Goal: Transaction & Acquisition: Download file/media

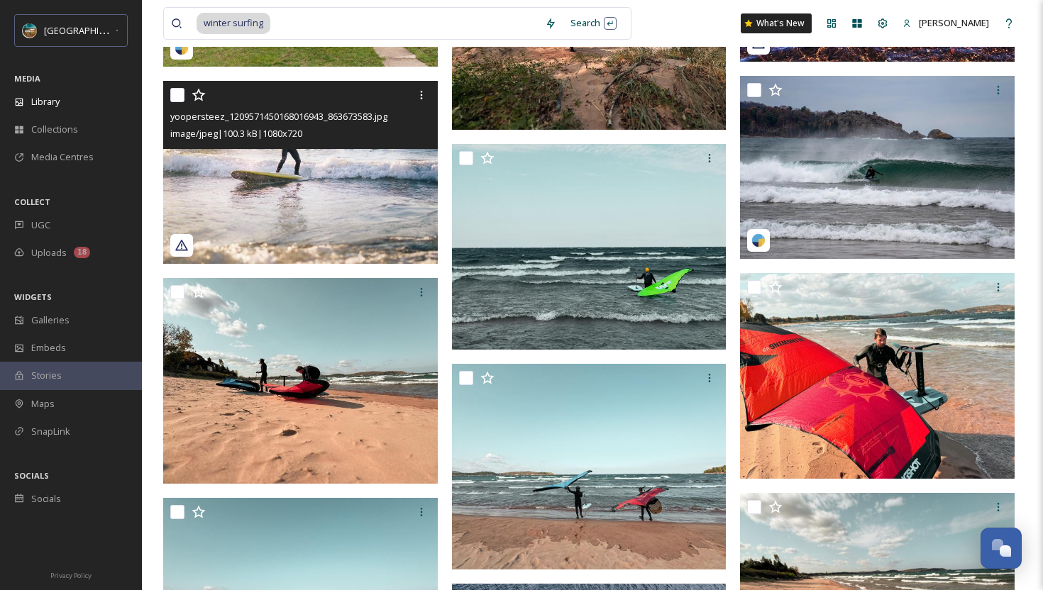
scroll to position [3213, 0]
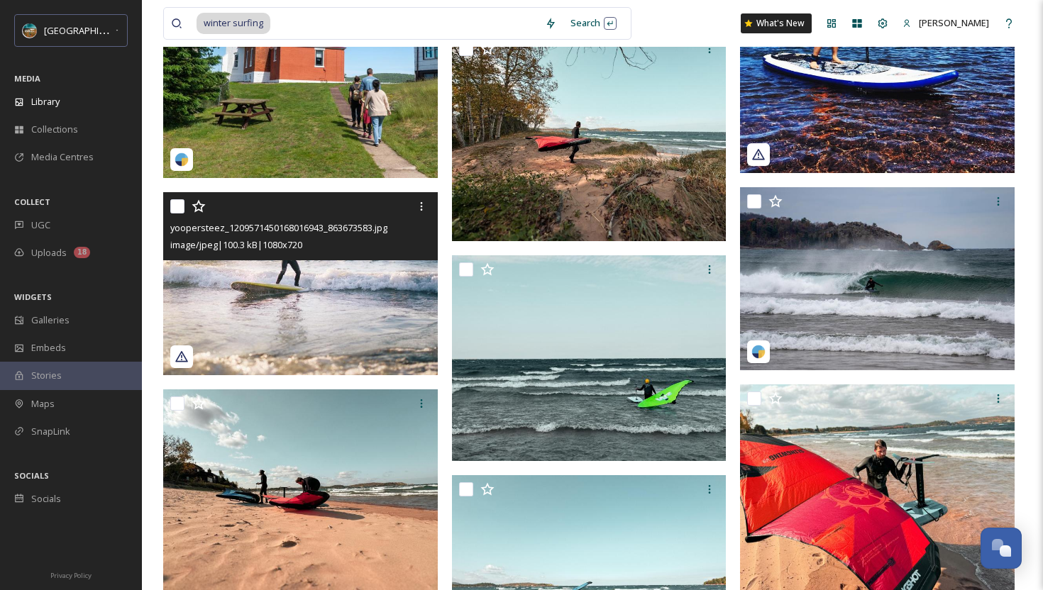
click at [331, 326] on img at bounding box center [300, 283] width 275 height 183
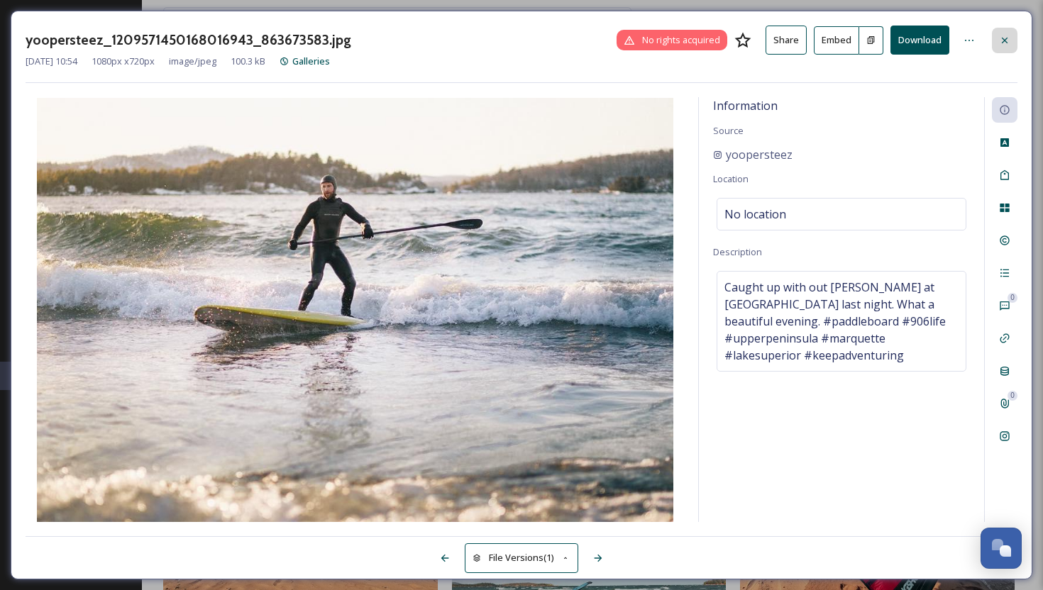
click at [1003, 44] on icon at bounding box center [1004, 40] width 11 height 11
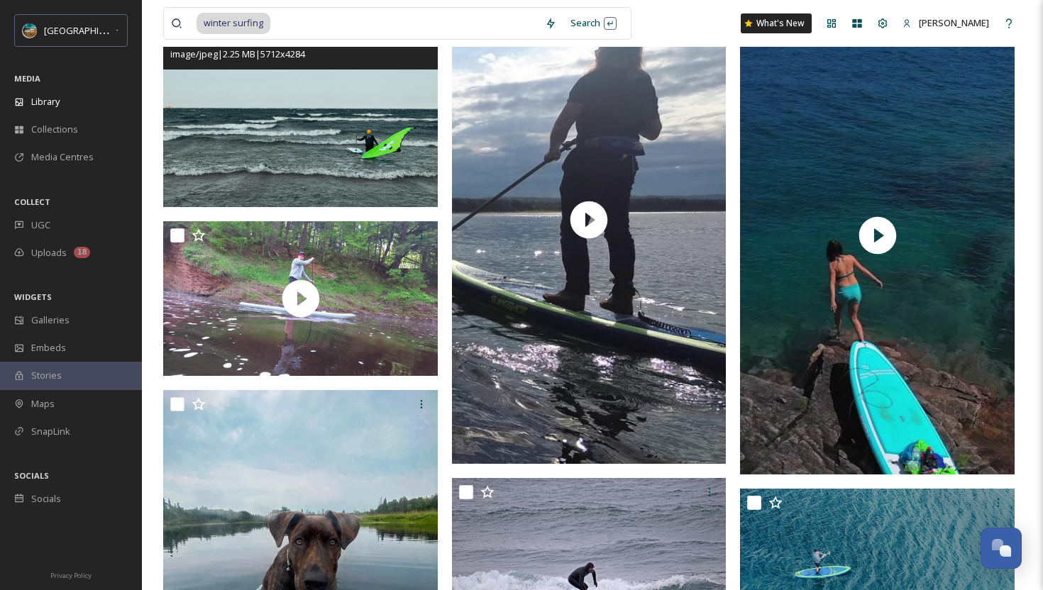
scroll to position [4536, 0]
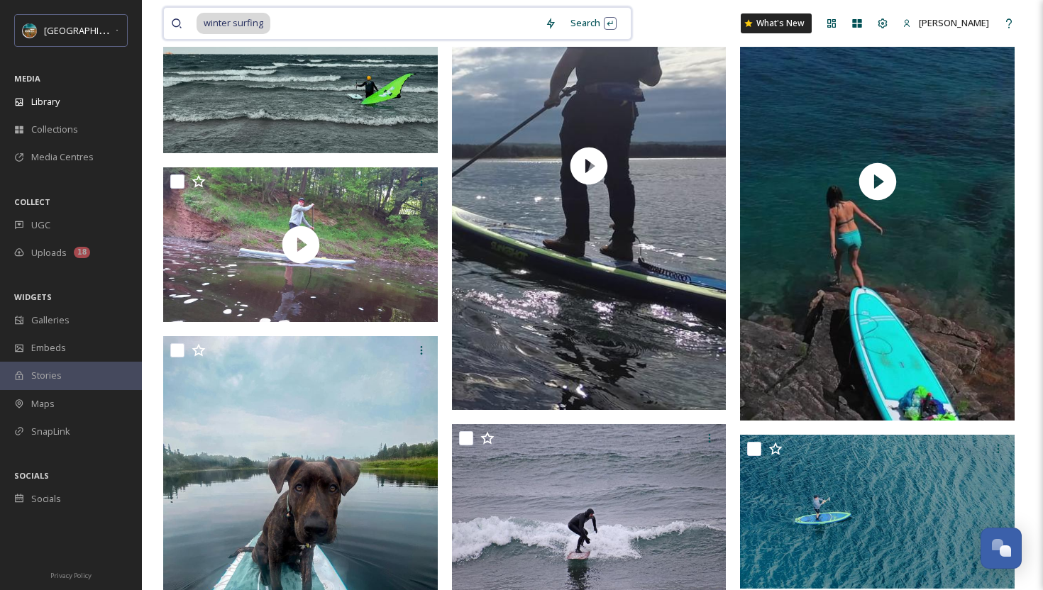
click at [307, 25] on input at bounding box center [405, 23] width 266 height 31
drag, startPoint x: 276, startPoint y: 27, endPoint x: 184, endPoint y: 22, distance: 92.4
click at [183, 22] on div "winter surfing" at bounding box center [354, 23] width 367 height 31
click at [297, 26] on input at bounding box center [405, 23] width 266 height 31
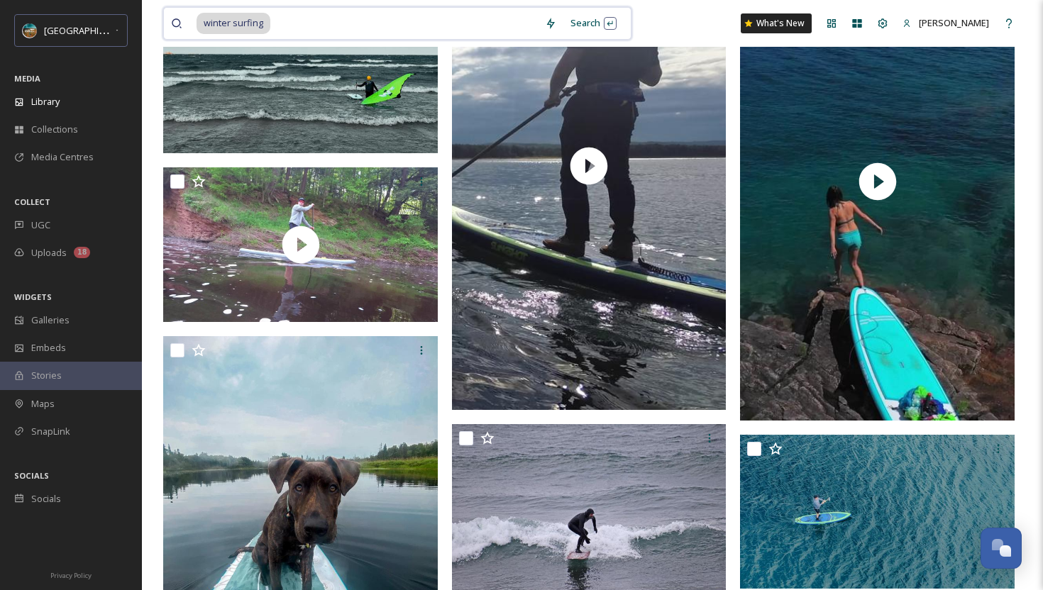
click at [297, 26] on input at bounding box center [405, 23] width 266 height 31
click at [283, 25] on input at bounding box center [405, 23] width 266 height 31
type input "w"
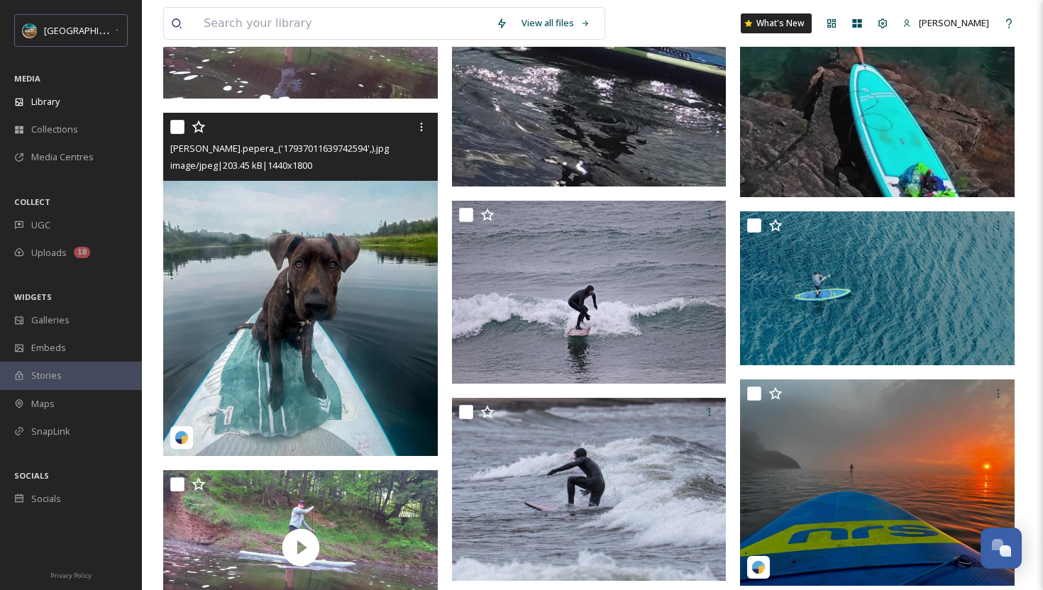
click at [319, 263] on img at bounding box center [300, 284] width 275 height 343
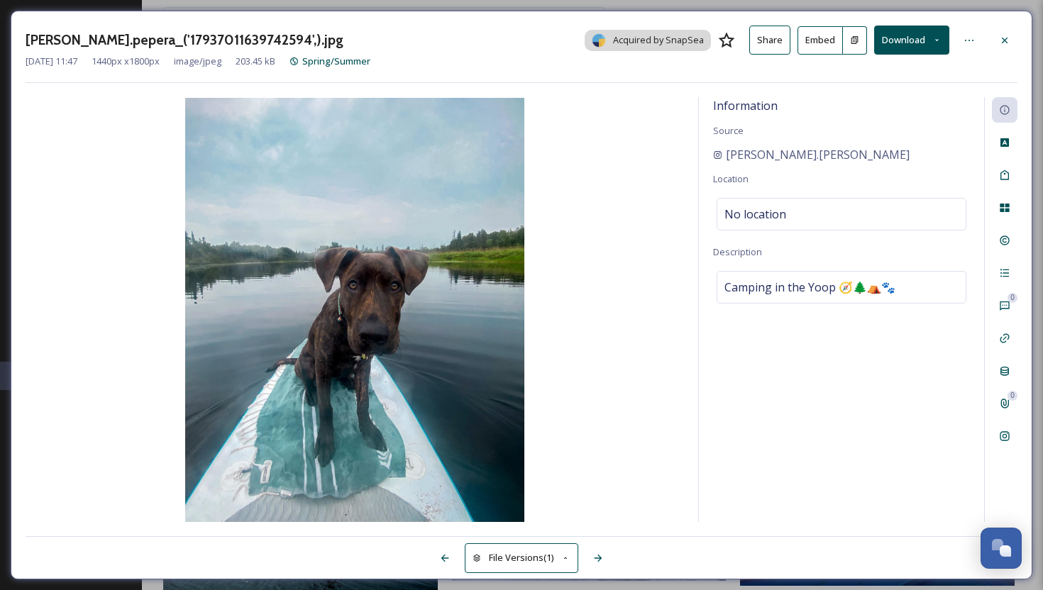
click at [905, 35] on button "Download" at bounding box center [911, 40] width 75 height 29
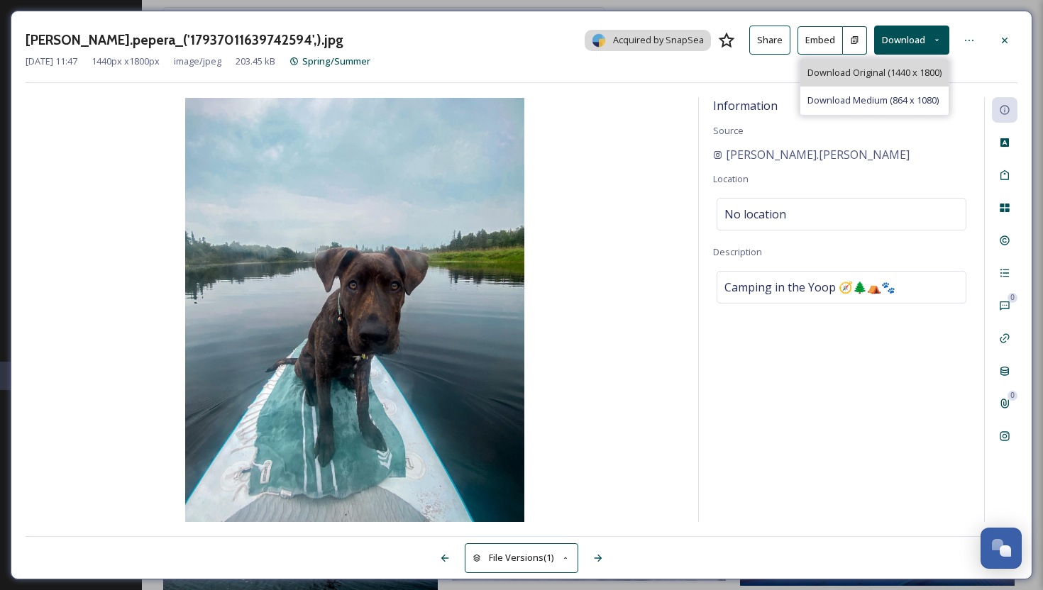
click at [875, 67] on span "Download Original (1440 x 1800)" at bounding box center [875, 72] width 134 height 13
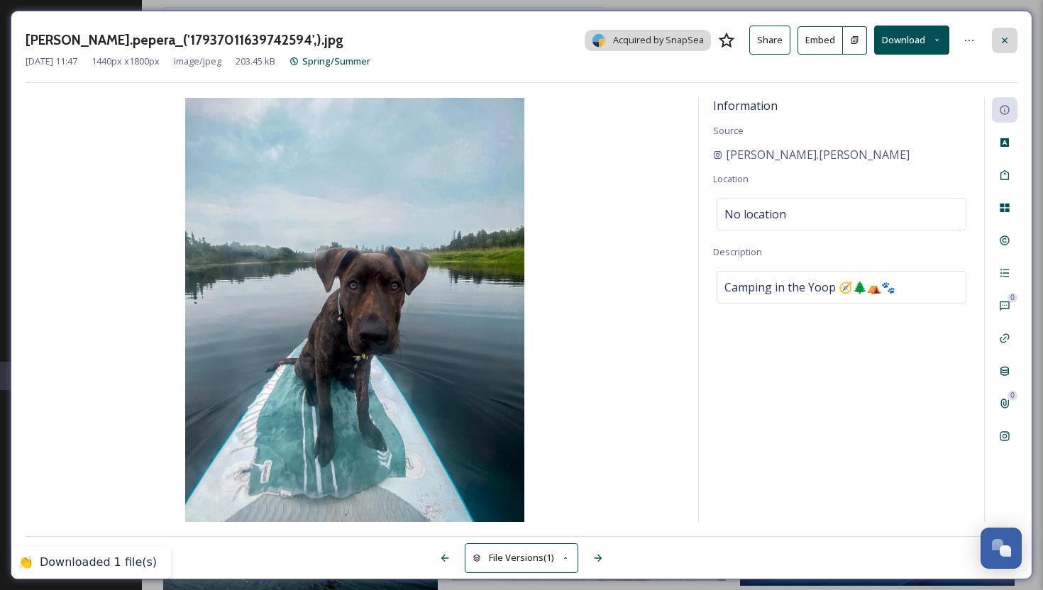
click at [1001, 40] on icon at bounding box center [1004, 40] width 11 height 11
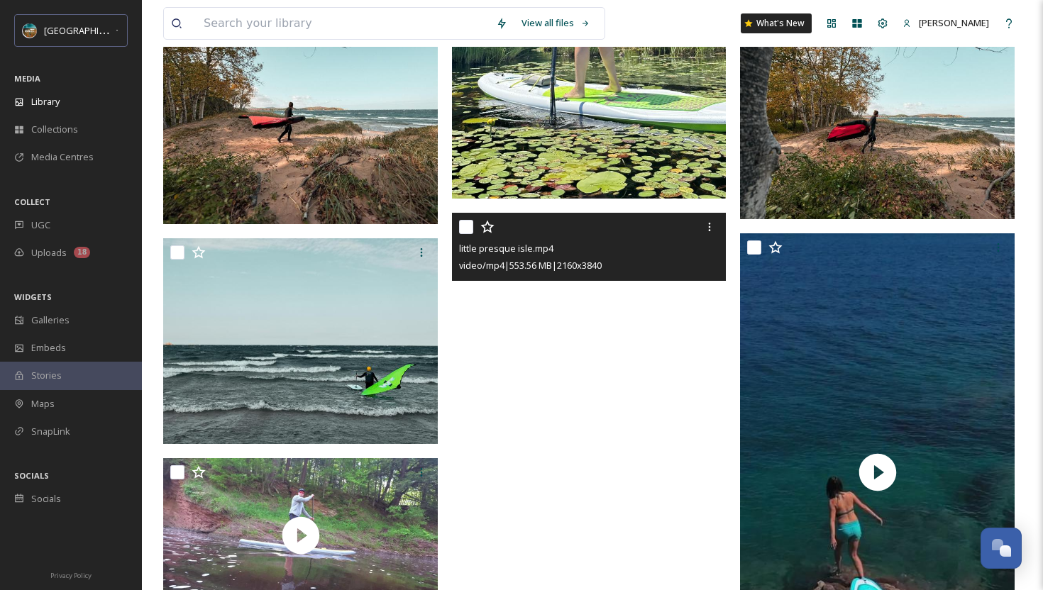
scroll to position [4206, 0]
